Goal: Transaction & Acquisition: Download file/media

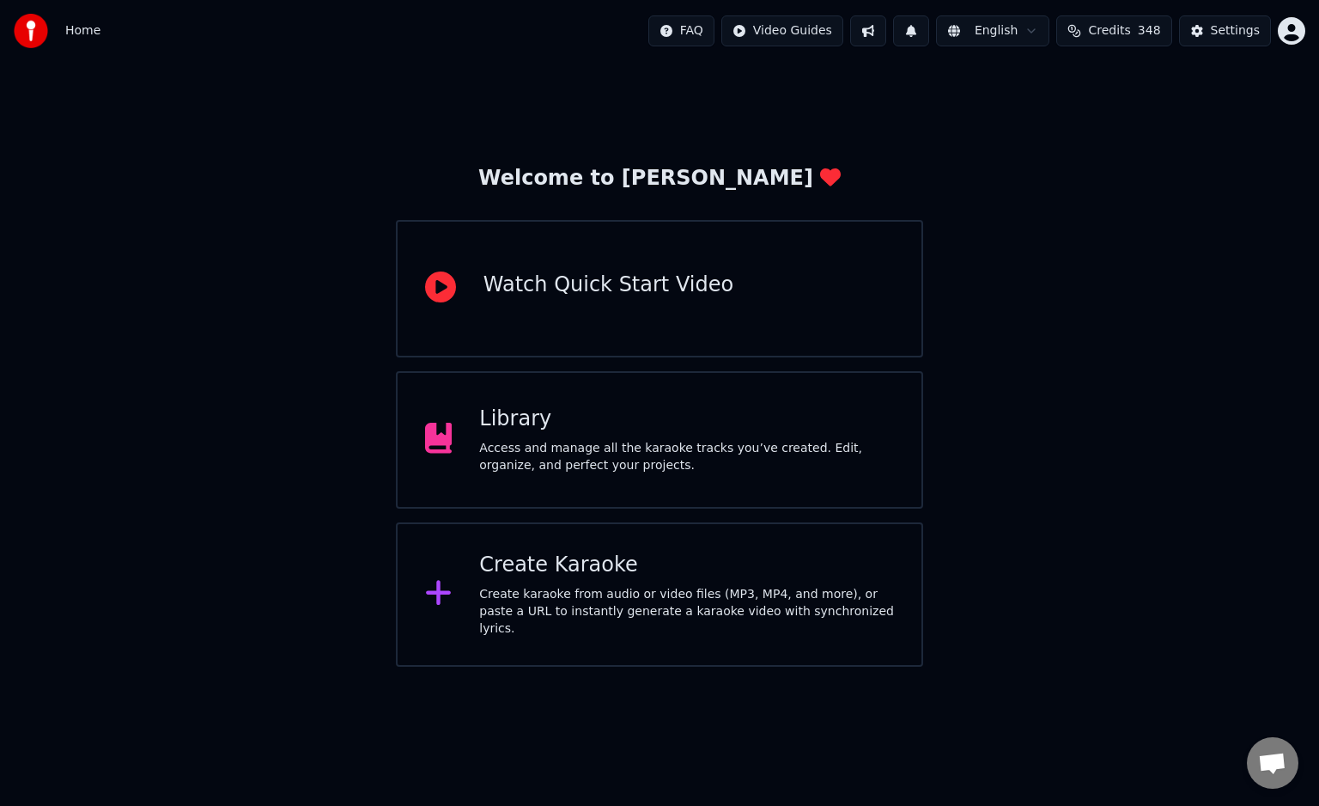
click at [464, 416] on div "Library Access and manage all the karaoke tracks you’ve created. Edit, organize…" at bounding box center [659, 439] width 527 height 137
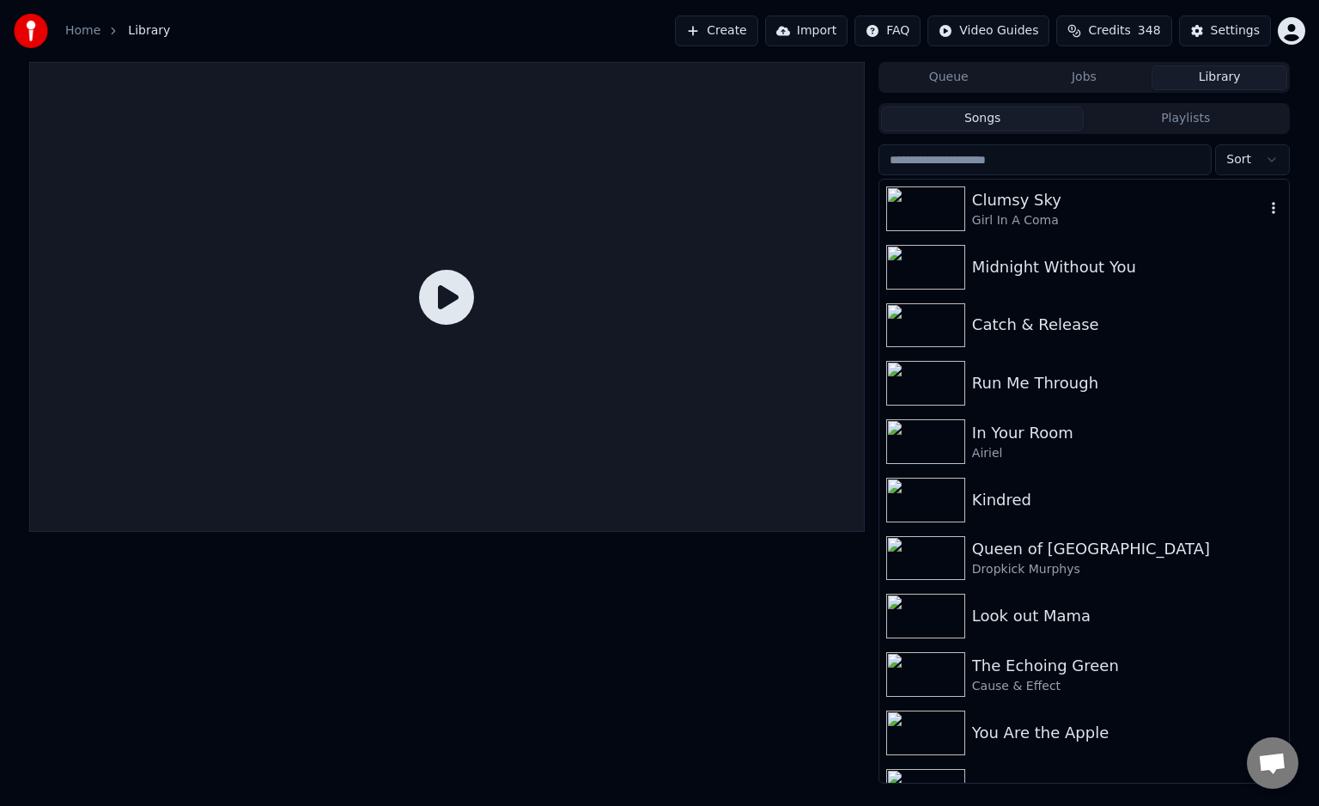
click at [1001, 215] on div "Girl In A Coma" at bounding box center [1118, 220] width 293 height 17
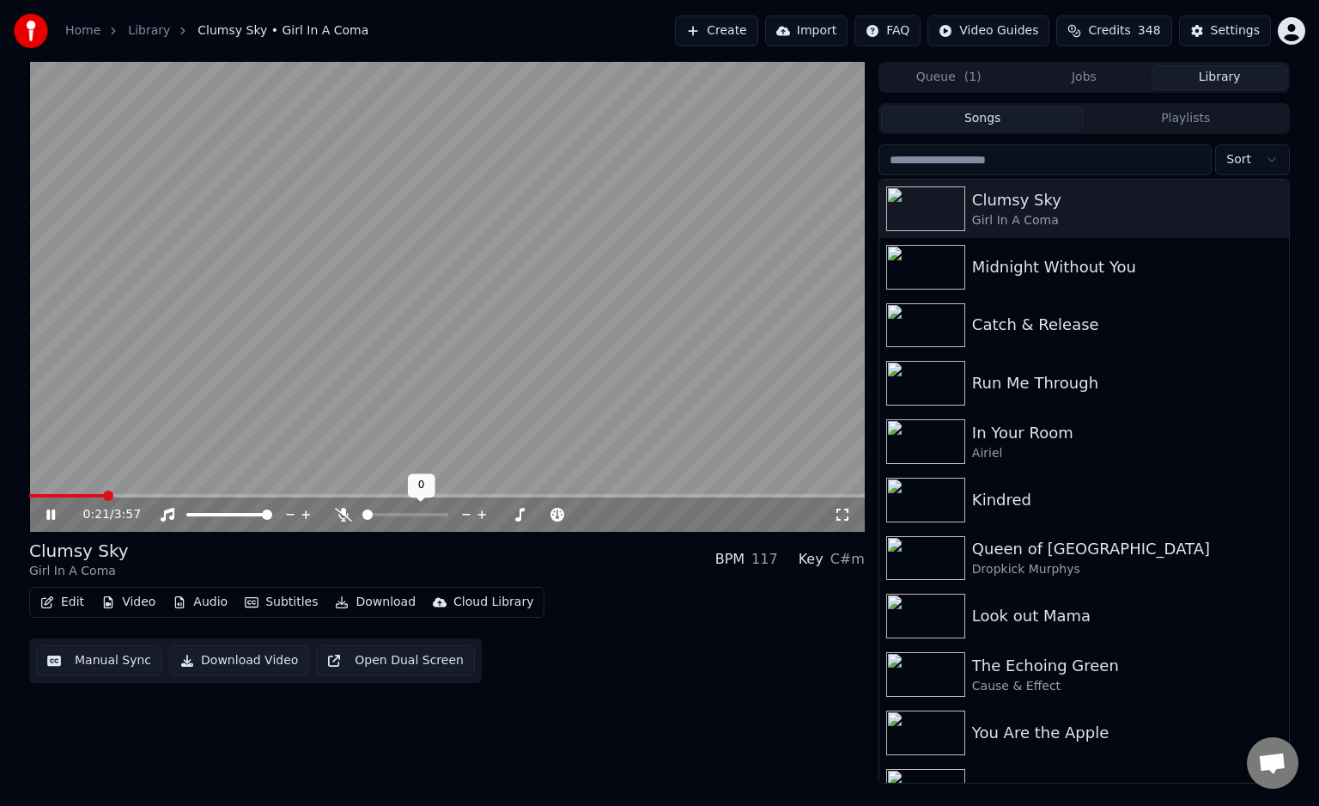
click at [362, 520] on span at bounding box center [367, 514] width 10 height 10
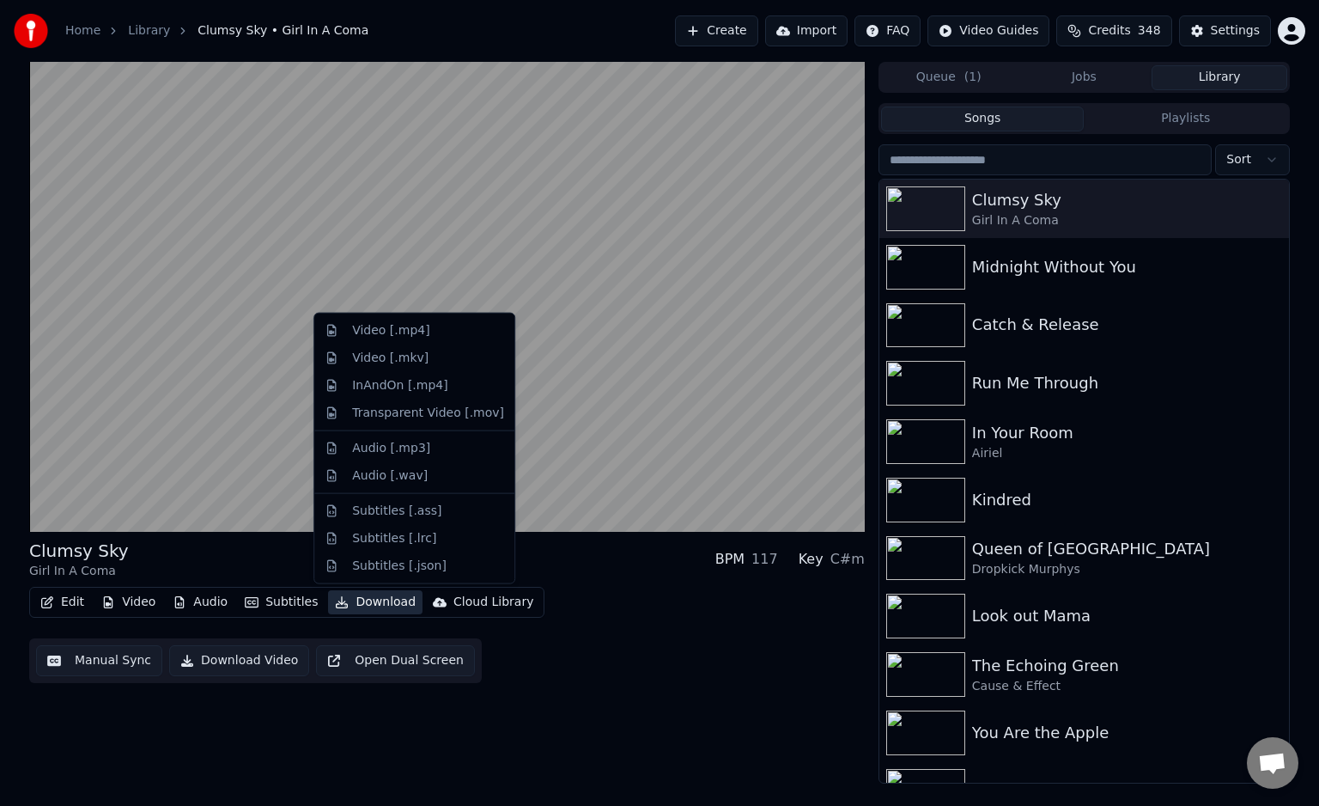
click at [360, 602] on button "Download" at bounding box center [375, 602] width 94 height 24
click at [391, 326] on div "Video [.mp4]" at bounding box center [390, 330] width 77 height 17
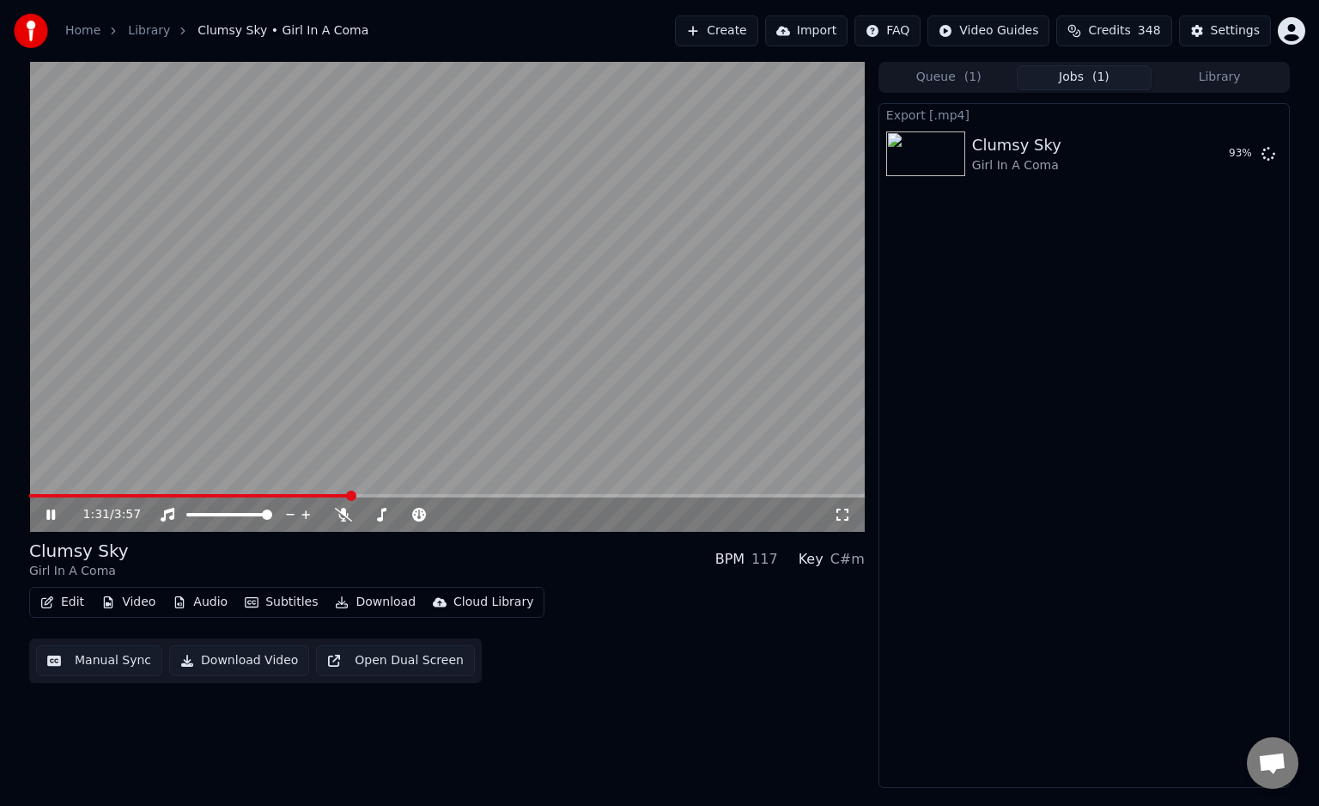
click at [435, 231] on video at bounding box center [447, 297] width 836 height 470
click at [1213, 161] on button "Show" at bounding box center [1224, 153] width 62 height 31
click at [1220, 149] on button "Show" at bounding box center [1224, 153] width 62 height 31
click at [1226, 153] on button "Show" at bounding box center [1224, 153] width 62 height 31
